Goal: Information Seeking & Learning: Learn about a topic

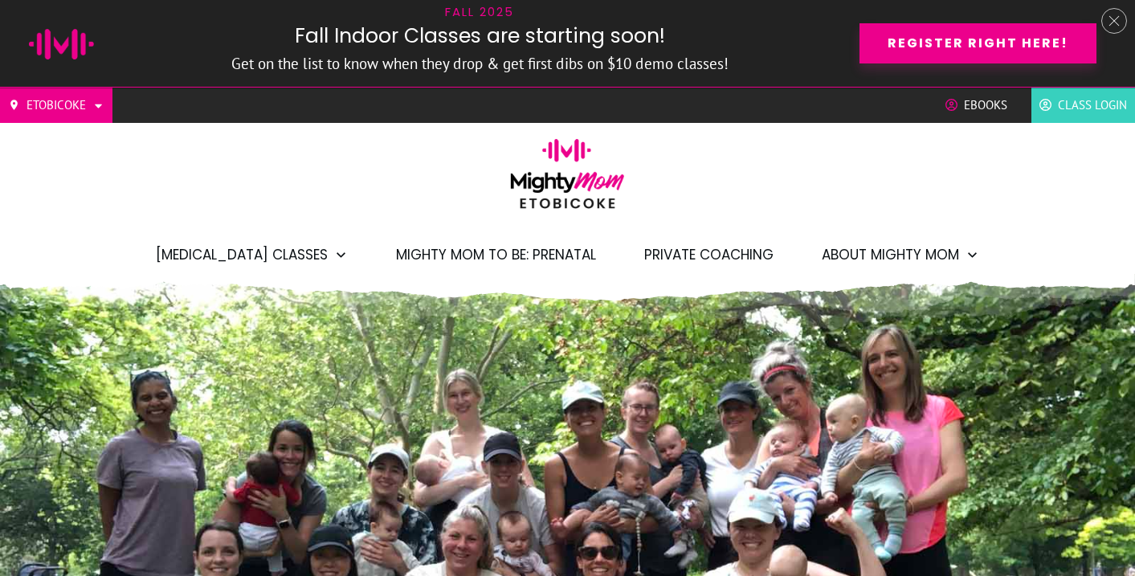
click at [704, 245] on span "Private Coaching" at bounding box center [708, 254] width 129 height 27
click at [652, 256] on span "Private Coaching" at bounding box center [708, 254] width 129 height 27
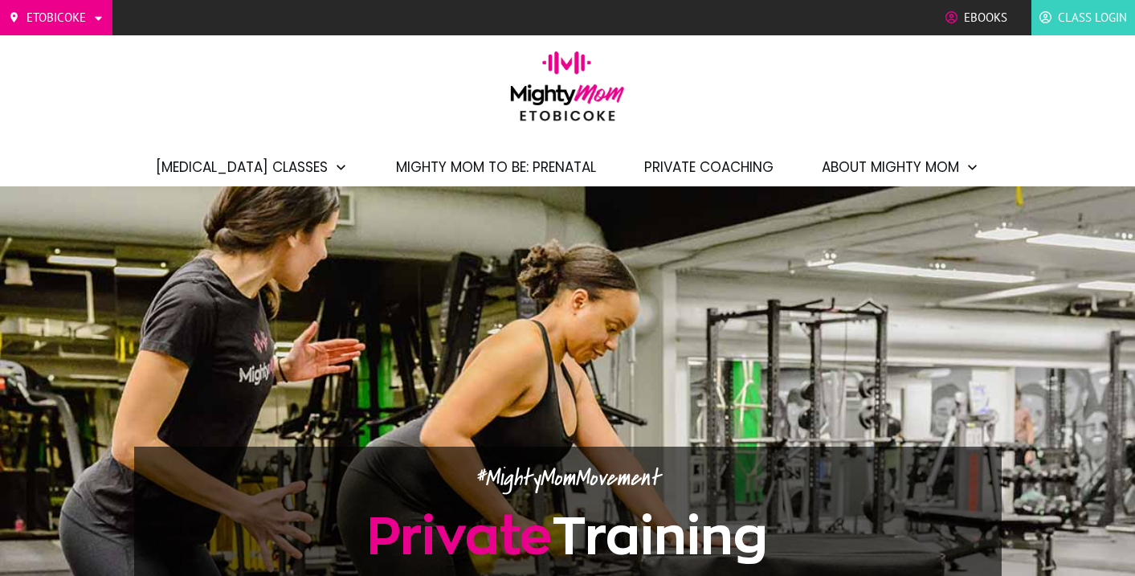
click at [730, 165] on span "Private Coaching" at bounding box center [708, 166] width 129 height 27
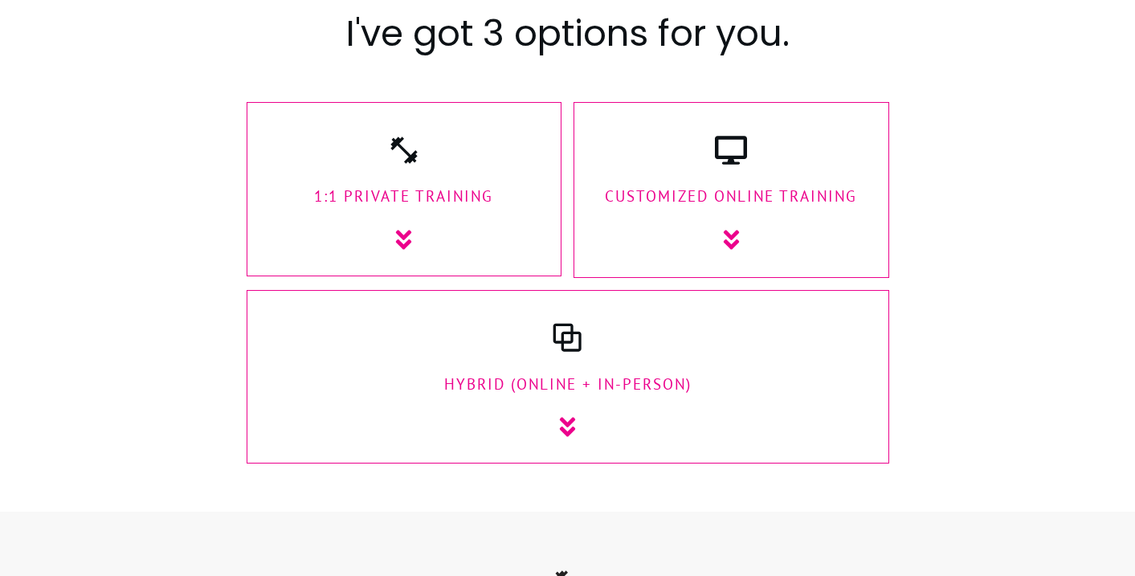
scroll to position [1997, 0]
click at [772, 213] on div "CUstomized Online Training" at bounding box center [731, 193] width 300 height 117
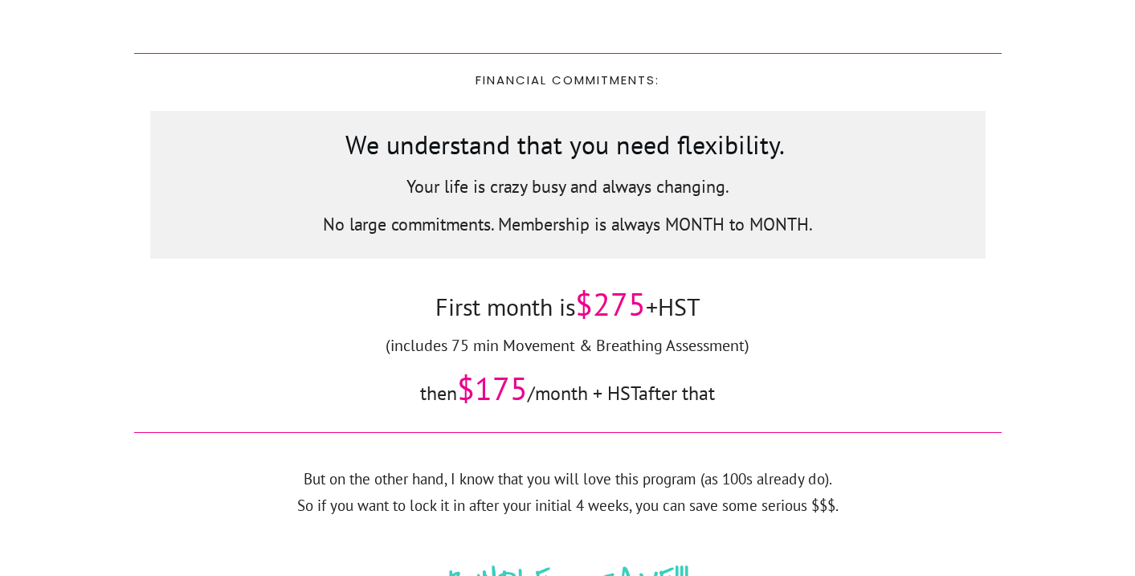
scroll to position [5563, 0]
